Goal: Information Seeking & Learning: Check status

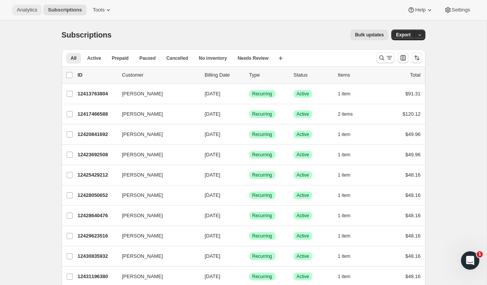
click at [23, 15] on button "Analytics" at bounding box center [27, 10] width 30 height 11
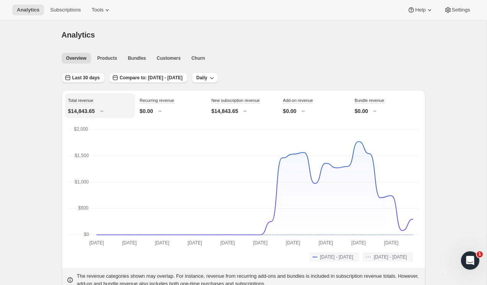
click at [83, 77] on span "Last 30 days" at bounding box center [86, 78] width 28 height 6
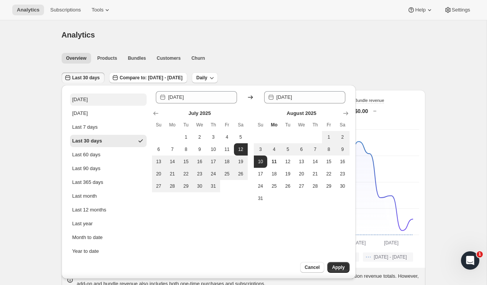
click at [88, 97] on button "[DATE]" at bounding box center [108, 100] width 77 height 12
type input "[DATE]"
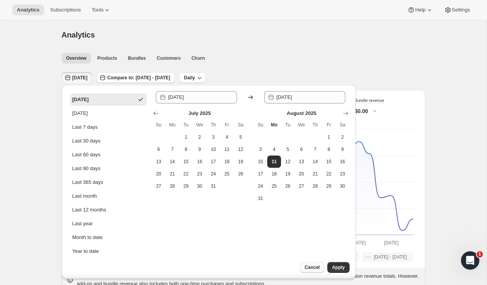
scroll to position [0, 0]
click at [348, 270] on button "Apply" at bounding box center [339, 267] width 22 height 11
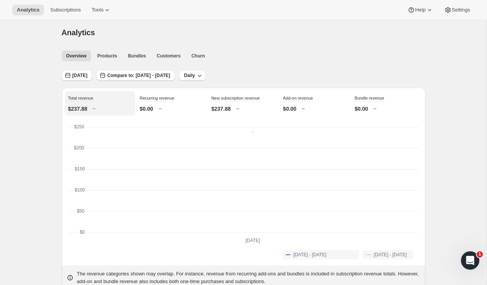
scroll to position [0, 0]
